Goal: Check status: Check status

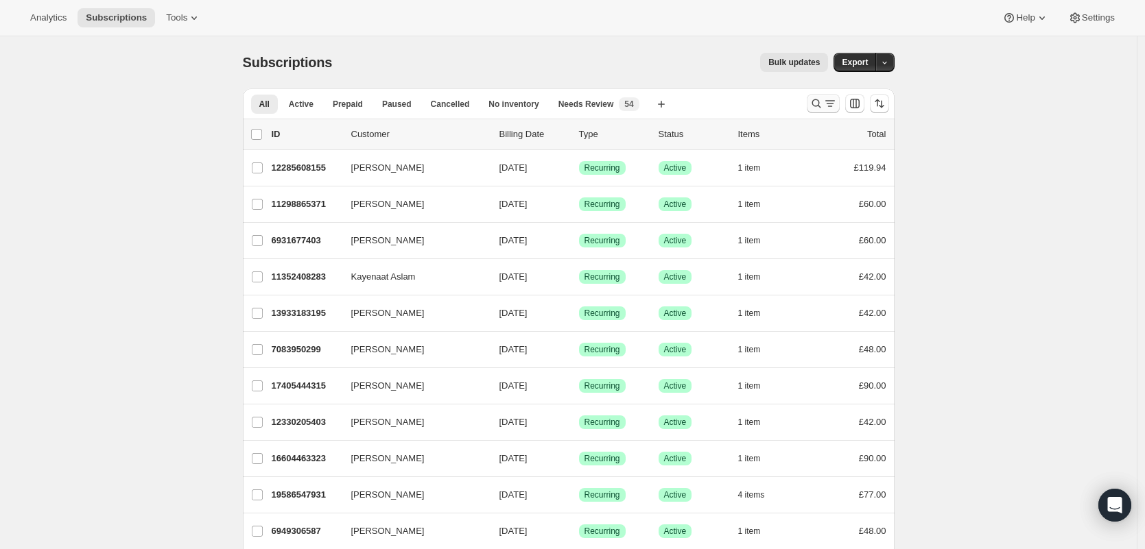
click at [823, 102] on icon "Search and filter results" at bounding box center [816, 104] width 14 height 14
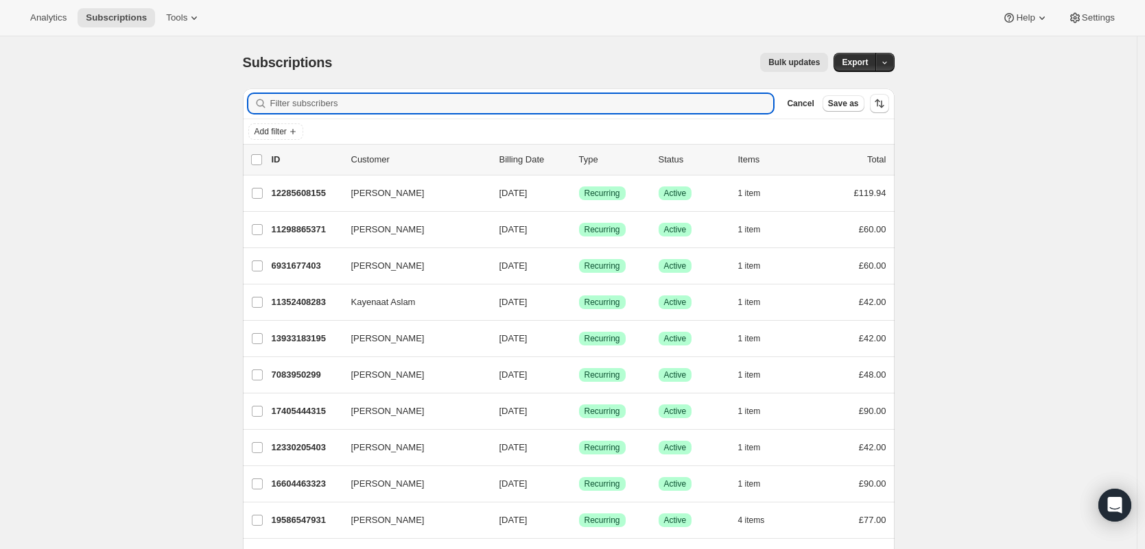
paste input "[EMAIL_ADDRESS][DOMAIN_NAME]"
type input "[EMAIL_ADDRESS][DOMAIN_NAME]"
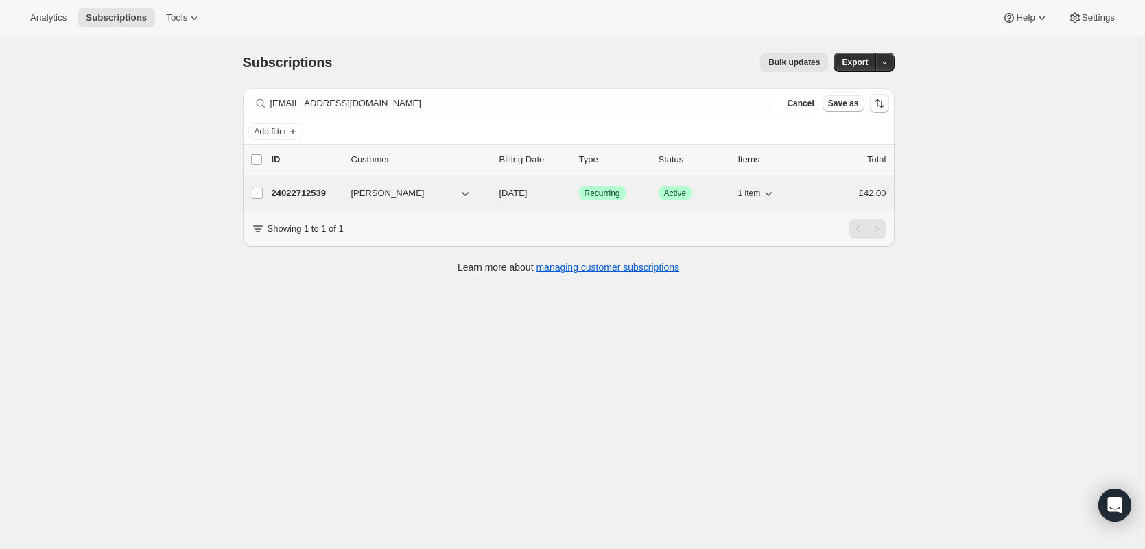
click at [309, 195] on p "24022712539" at bounding box center [306, 194] width 69 height 14
